Goal: Transaction & Acquisition: Obtain resource

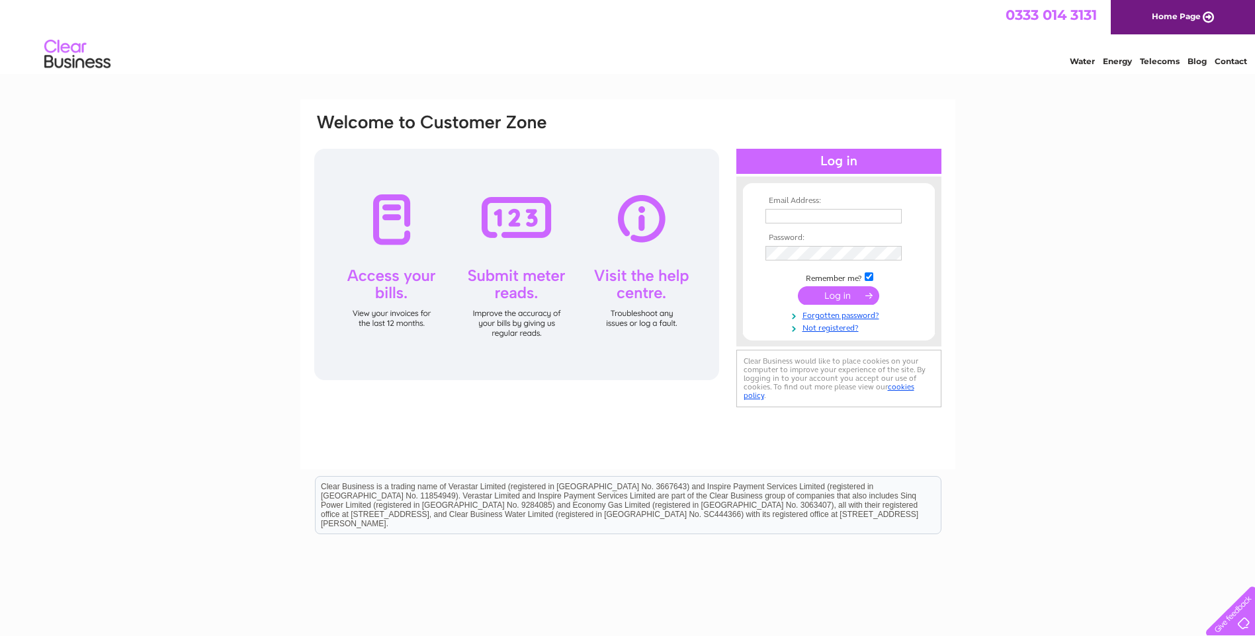
type input "sales@swiftfoundations.co.uk"
click at [849, 292] on input "submit" at bounding box center [838, 295] width 81 height 19
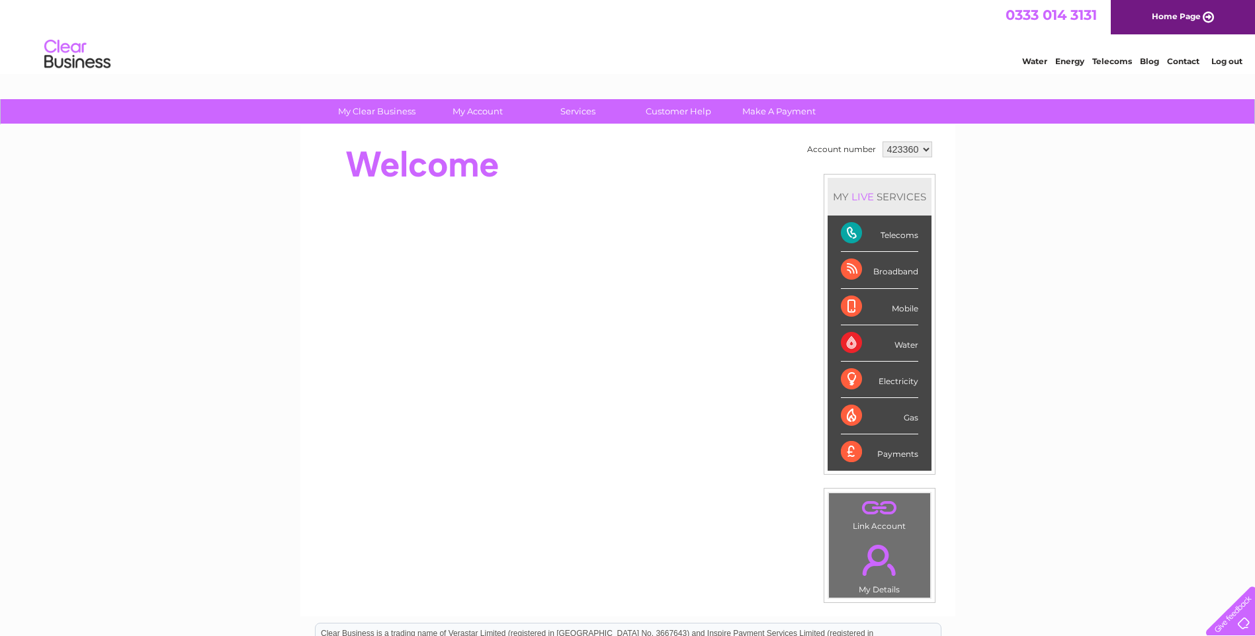
click at [908, 150] on select "423360 423481" at bounding box center [907, 150] width 50 height 16
click at [882, 142] on select "423360 423481" at bounding box center [907, 150] width 50 height 16
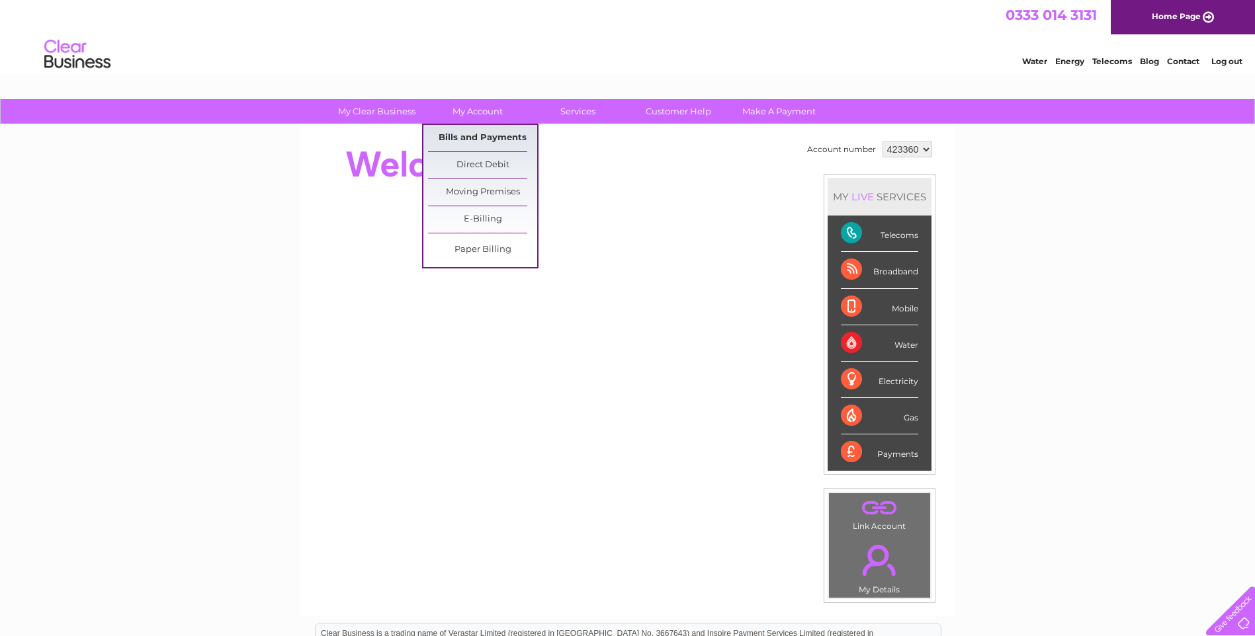
click at [478, 141] on link "Bills and Payments" at bounding box center [482, 138] width 109 height 26
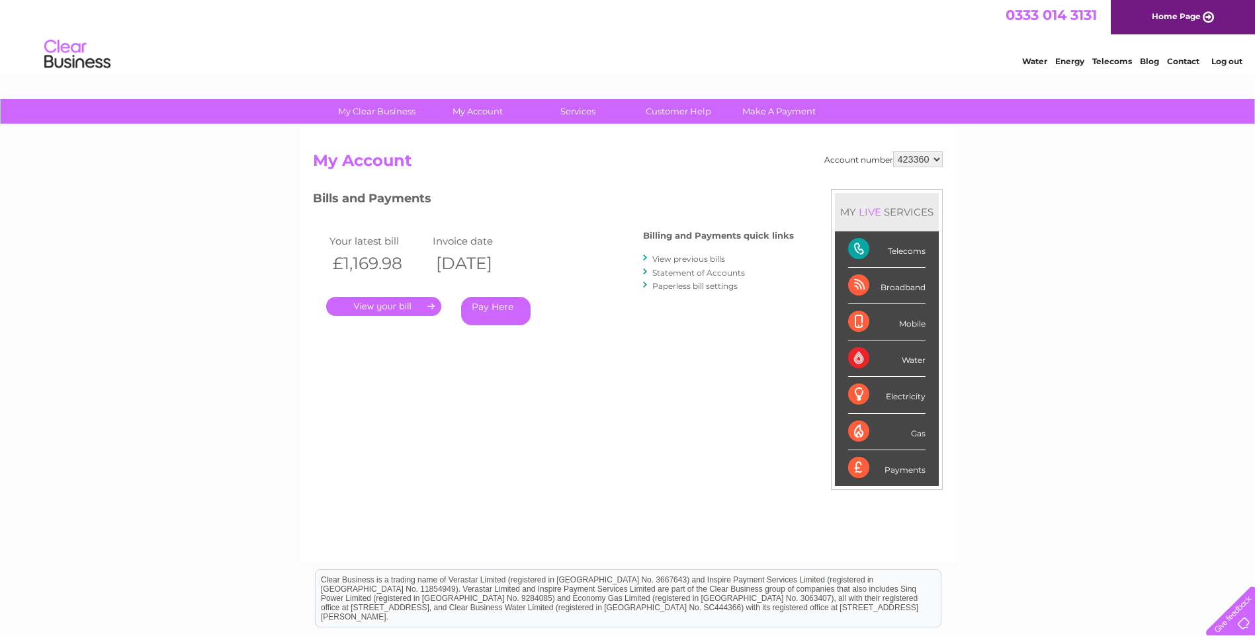
click at [921, 157] on select "423360 423481" at bounding box center [918, 159] width 50 height 16
select select "423481"
click at [893, 151] on select "423360 423481" at bounding box center [918, 159] width 50 height 16
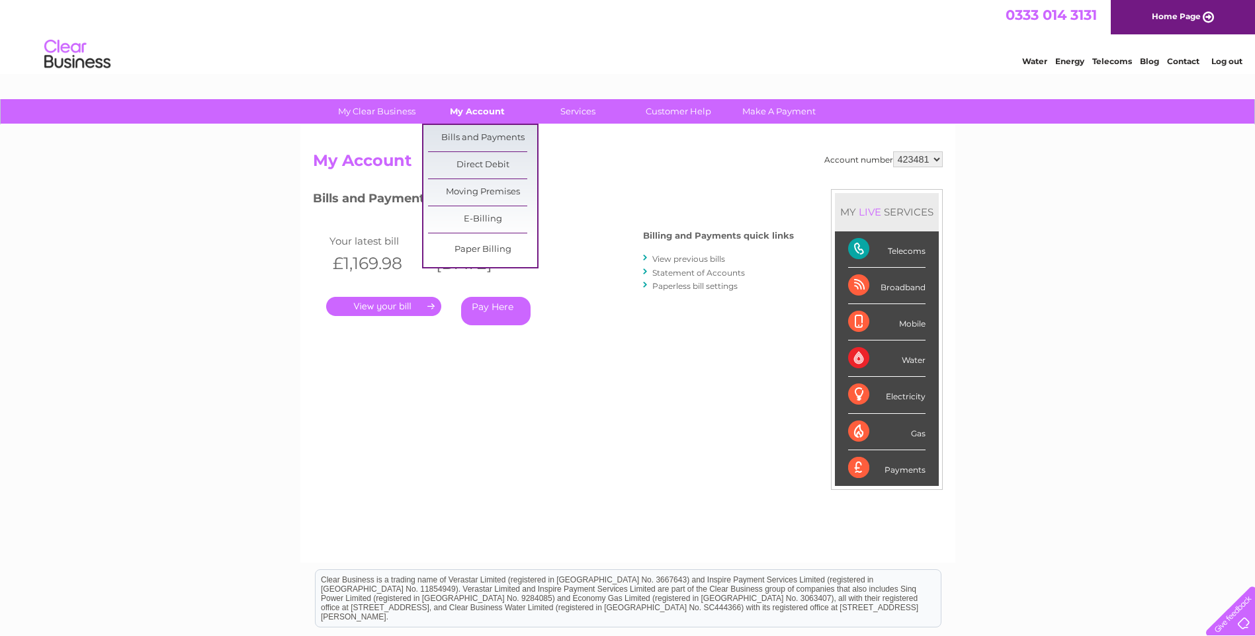
click at [467, 108] on link "My Account" at bounding box center [477, 111] width 109 height 24
click at [481, 133] on link "Bills and Payments" at bounding box center [482, 138] width 109 height 26
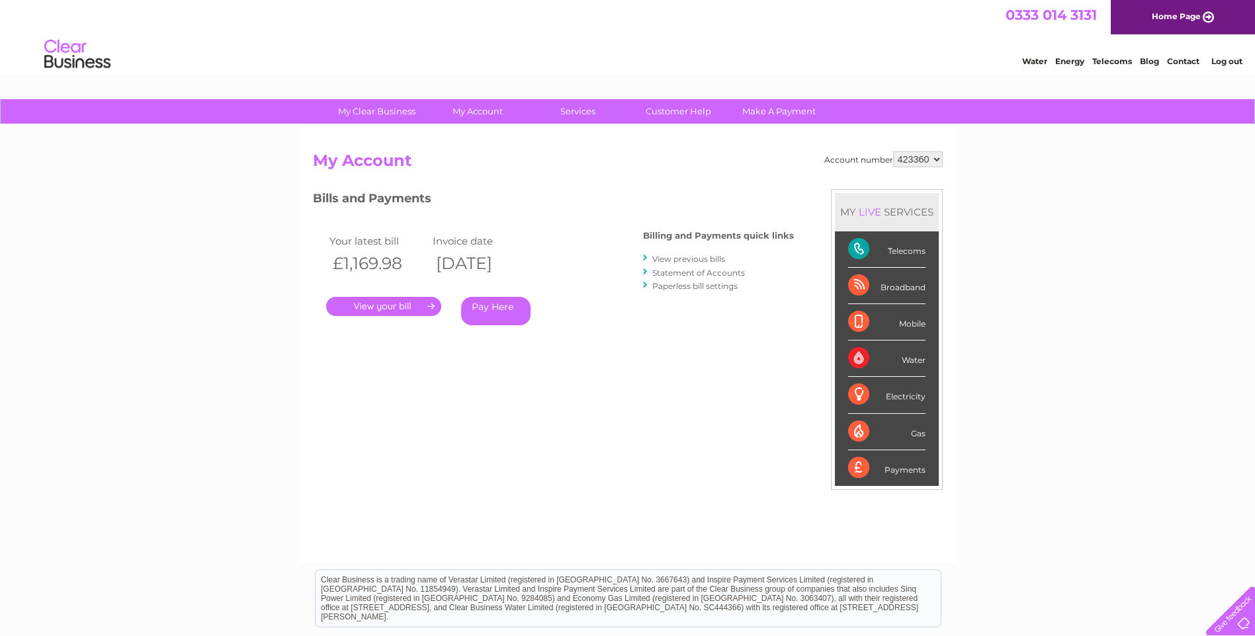
click at [914, 164] on select "423360 423481" at bounding box center [918, 159] width 50 height 16
select select "423481"
click at [893, 151] on select "423360 423481" at bounding box center [918, 159] width 50 height 16
click at [685, 342] on div "Bills and Payments Billing and Payments quick links View previous bills Stateme…" at bounding box center [553, 266] width 481 height 155
click at [399, 306] on link "." at bounding box center [383, 306] width 115 height 19
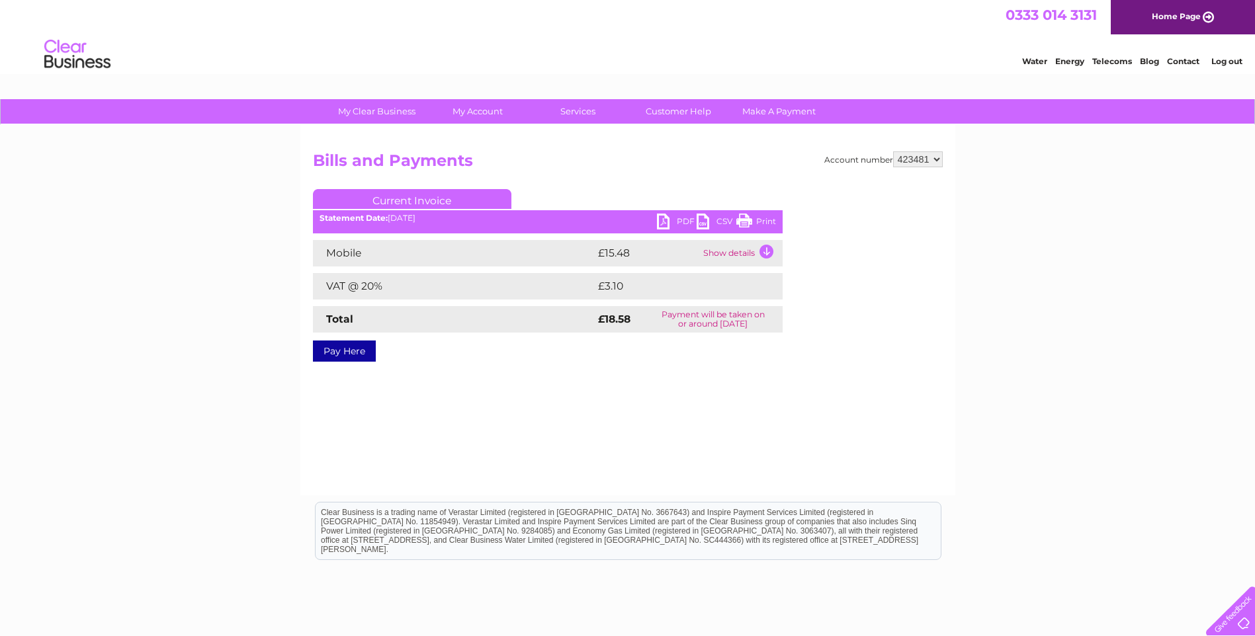
click at [669, 221] on link "PDF" at bounding box center [677, 223] width 40 height 19
